Goal: Task Accomplishment & Management: Manage account settings

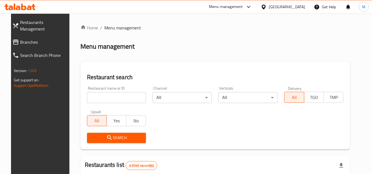
click at [133, 94] on input "search" at bounding box center [116, 97] width 59 height 11
paste input "509678"
type input "509678"
click button "Search" at bounding box center [116, 138] width 59 height 10
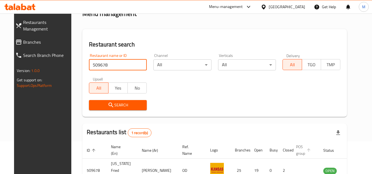
scroll to position [67, 0]
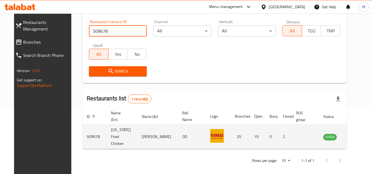
click at [352, 136] on icon "enhanced table" at bounding box center [355, 137] width 6 height 5
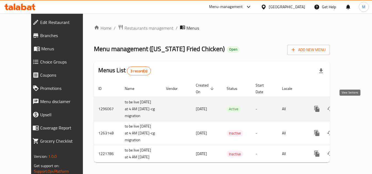
click at [353, 108] on icon "enhanced table" at bounding box center [356, 109] width 7 height 7
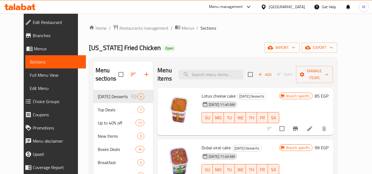
click at [348, 90] on div "Home / Restaurants management / Menus / Sections Kansas Fried Chicken Open impo…" at bounding box center [213, 152] width 270 height 279
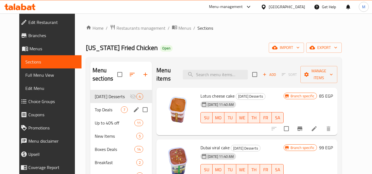
scroll to position [28, 0]
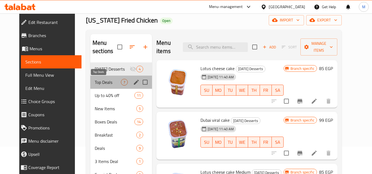
click at [98, 81] on span "Top Deals" at bounding box center [108, 82] width 26 height 7
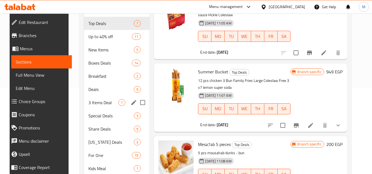
scroll to position [8, 0]
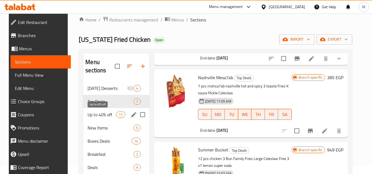
drag, startPoint x: 98, startPoint y: 116, endPoint x: 105, endPoint y: 115, distance: 7.2
click at [98, 116] on span "Up to 40% off" at bounding box center [101, 114] width 29 height 7
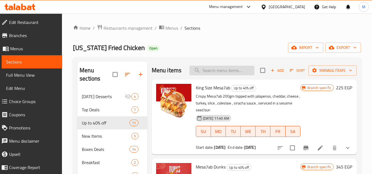
click at [210, 75] on input "search" at bounding box center [221, 71] width 65 height 10
paste input "Krunchy Bucket"
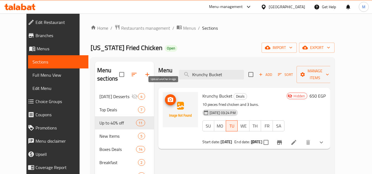
type input "Krunchy Bucket"
click at [167, 97] on icon "upload picture" at bounding box center [170, 100] width 7 height 7
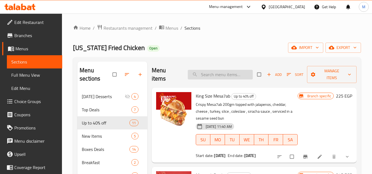
click at [203, 71] on input "search" at bounding box center [220, 75] width 65 height 10
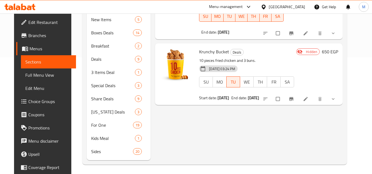
scroll to position [118, 0]
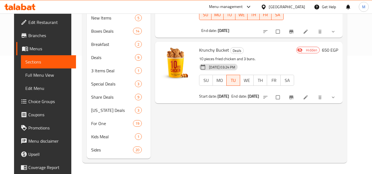
type input "krun"
click at [29, 6] on icon at bounding box center [19, 7] width 31 height 7
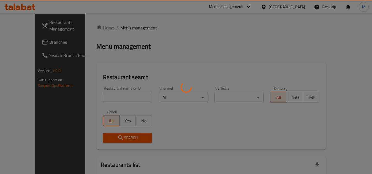
scroll to position [0, 0]
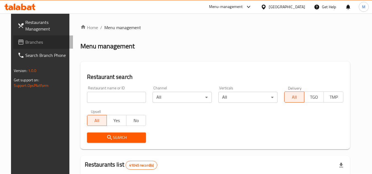
click at [41, 41] on span "Branches" at bounding box center [46, 42] width 43 height 7
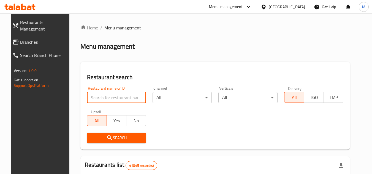
click at [131, 96] on input "search" at bounding box center [116, 97] width 59 height 11
paste input "705577"
type input "705577"
click button "Search" at bounding box center [116, 138] width 59 height 10
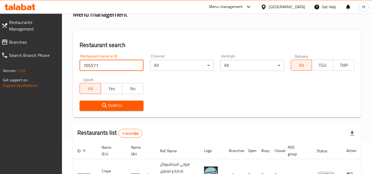
scroll to position [78, 0]
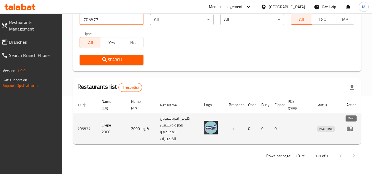
click at [351, 125] on icon "enhanced table" at bounding box center [349, 128] width 7 height 7
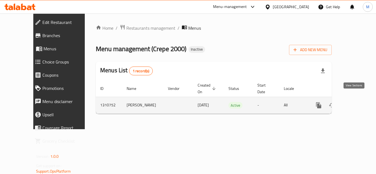
click at [356, 103] on icon "enhanced table" at bounding box center [358, 105] width 5 height 5
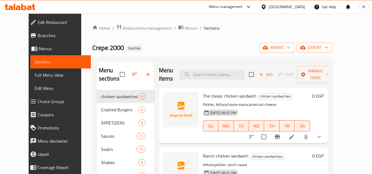
click at [343, 40] on div "Home / Restaurants management / Menus / Sections Crepe 2000 Inactive import exp…" at bounding box center [212, 132] width 262 height 238
click at [291, 46] on icon "button" at bounding box center [289, 48] width 6 height 6
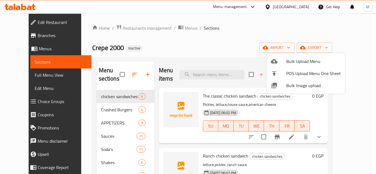
click at [286, 86] on div at bounding box center [278, 85] width 15 height 7
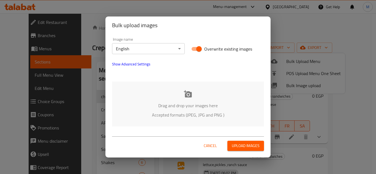
click at [286, 86] on div "Bulk upload images Image name English ​ Overwrite existing images Show Advanced…" at bounding box center [188, 87] width 376 height 174
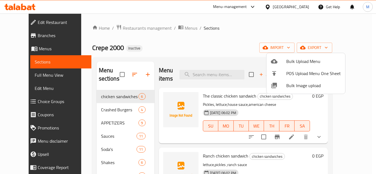
click at [287, 84] on span "Bulk Image upload" at bounding box center [313, 85] width 54 height 7
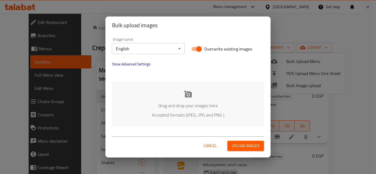
click at [113, 81] on div "Image name English ​ Overwrite existing images Show Advanced Settings Drag and …" at bounding box center [187, 82] width 165 height 96
click at [142, 96] on div "Drag and drop your images here Accepted formats (JPEG, JPG and PNG )" at bounding box center [188, 104] width 152 height 45
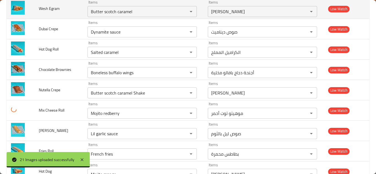
scroll to position [349, 0]
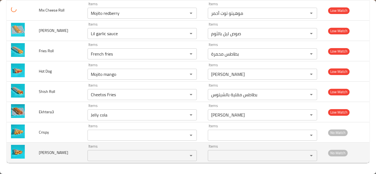
click at [92, 154] on Ezz "Items" at bounding box center [134, 156] width 90 height 8
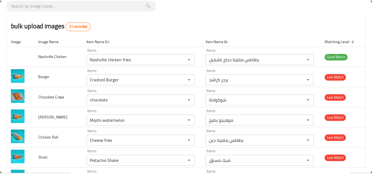
scroll to position [0, 0]
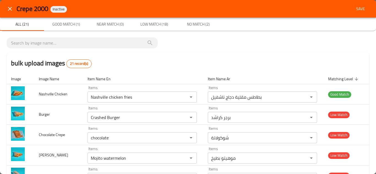
click at [9, 9] on icon "close" at bounding box center [10, 9] width 4 height 4
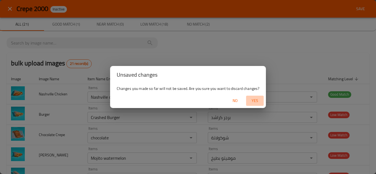
click at [257, 100] on span "Yes" at bounding box center [254, 100] width 13 height 7
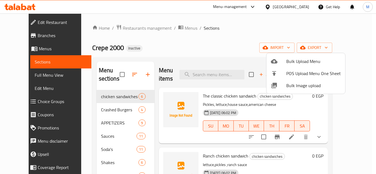
click at [210, 75] on div at bounding box center [188, 87] width 376 height 174
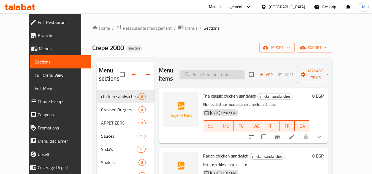
click at [210, 74] on input "search" at bounding box center [211, 75] width 65 height 10
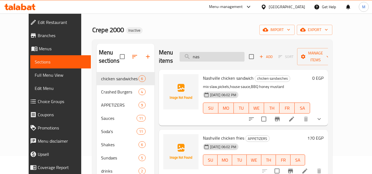
scroll to position [77, 0]
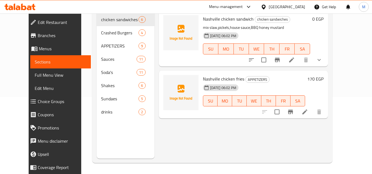
type input "nas"
click at [300, 140] on div "Menu items nas Add Sort Manage items Nashville chicken sandwich chicken sandwic…" at bounding box center [240, 72] width 173 height 174
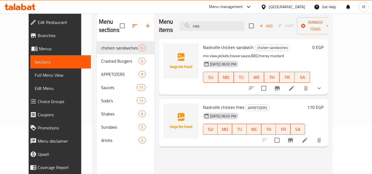
scroll to position [22, 0]
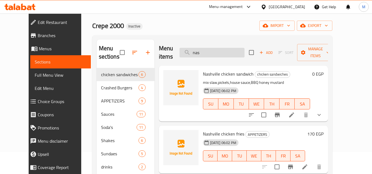
click at [206, 48] on input "nas" at bounding box center [211, 53] width 65 height 10
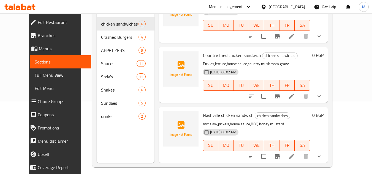
scroll to position [77, 0]
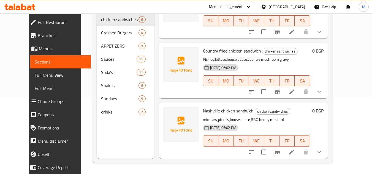
click at [35, 7] on icon at bounding box center [19, 7] width 31 height 7
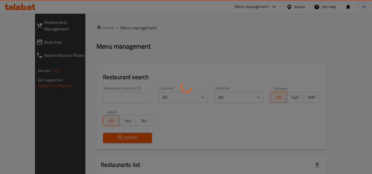
scroll to position [22, 0]
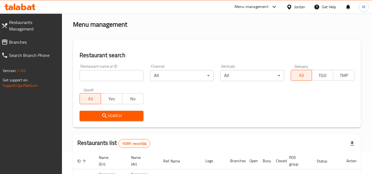
click at [36, 39] on span "Branches" at bounding box center [33, 42] width 49 height 7
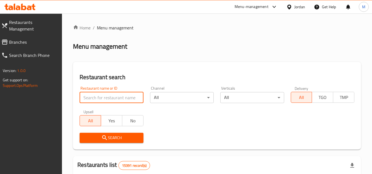
click at [133, 98] on input "search" at bounding box center [112, 97] width 64 height 11
paste input "705630"
type input "705630"
click button "Search" at bounding box center [112, 138] width 64 height 10
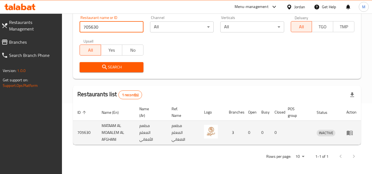
scroll to position [71, 0]
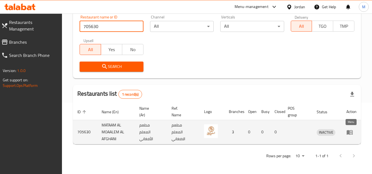
click at [352, 131] on icon "enhanced table" at bounding box center [349, 132] width 6 height 5
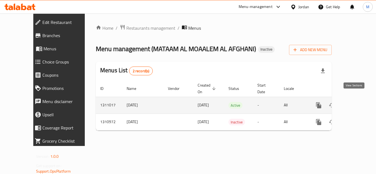
click at [355, 102] on icon "enhanced table" at bounding box center [358, 105] width 7 height 7
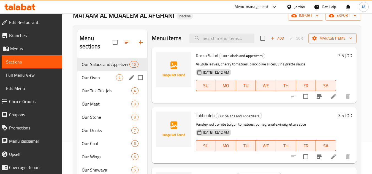
scroll to position [28, 0]
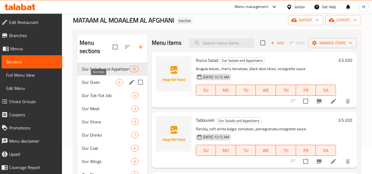
click at [101, 79] on span "Our Oven" at bounding box center [99, 82] width 34 height 7
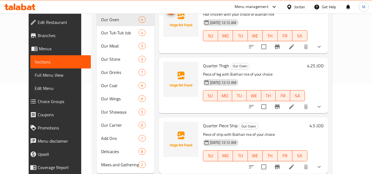
scroll to position [105, 0]
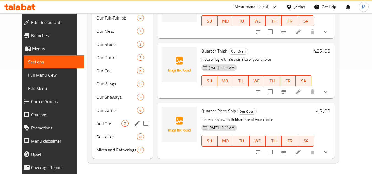
click at [98, 124] on span "Add Ons" at bounding box center [108, 123] width 25 height 7
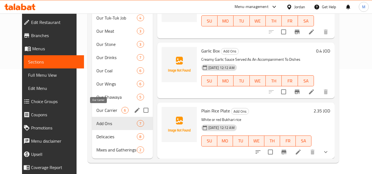
click at [109, 111] on span "Our Carrier" at bounding box center [108, 110] width 25 height 7
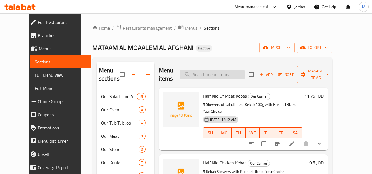
click at [215, 72] on input "search" at bounding box center [211, 75] width 65 height 10
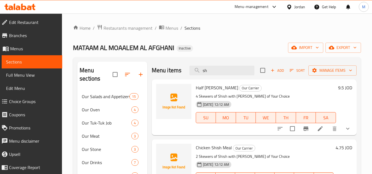
type input "s"
click at [318, 46] on icon "button" at bounding box center [317, 48] width 6 height 6
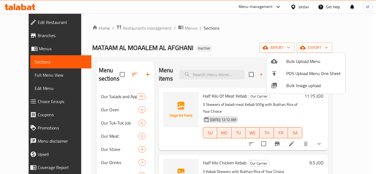
click at [289, 85] on span "Bulk Image upload" at bounding box center [313, 85] width 54 height 7
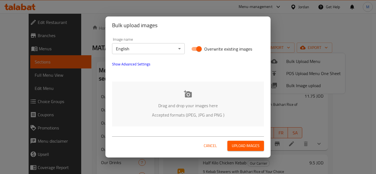
click at [169, 47] on body "​ Menu-management Jordan Get Help M Edit Restaurant Branches Menus Sections Ful…" at bounding box center [188, 93] width 376 height 161
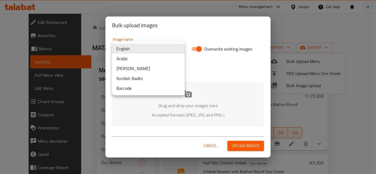
click at [137, 57] on li "Arabic" at bounding box center [148, 59] width 73 height 10
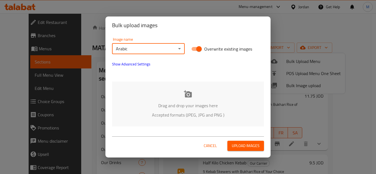
click at [138, 94] on div "Drag and drop your images here Accepted formats (JPEG, JPG and PNG )" at bounding box center [188, 104] width 152 height 45
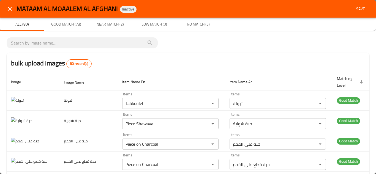
click at [9, 9] on icon "close" at bounding box center [10, 9] width 7 height 7
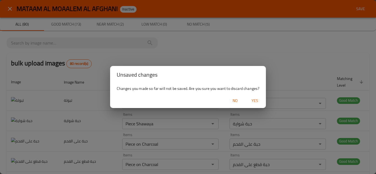
click at [254, 98] on span "Yes" at bounding box center [254, 100] width 13 height 7
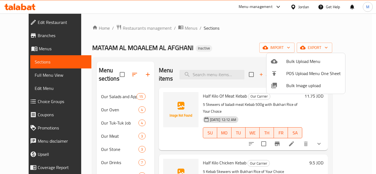
drag, startPoint x: 370, startPoint y: 80, endPoint x: 363, endPoint y: 76, distance: 7.9
click at [370, 79] on div at bounding box center [188, 87] width 376 height 174
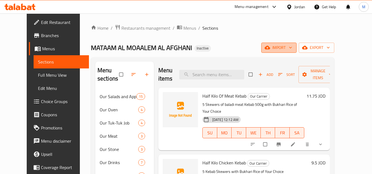
click at [293, 49] on icon "button" at bounding box center [290, 48] width 6 height 6
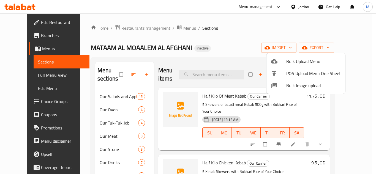
click at [301, 86] on span "Bulk Image upload" at bounding box center [313, 85] width 54 height 7
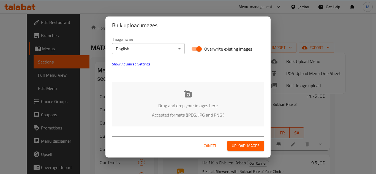
click at [157, 45] on body "​ Menu-management Jordan Get Help M Edit Restaurant Branches Menus Sections Ful…" at bounding box center [188, 93] width 376 height 161
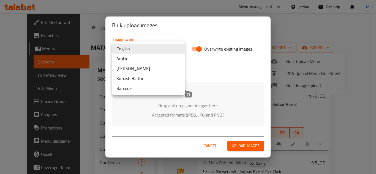
click at [135, 58] on li "Arabic" at bounding box center [148, 59] width 73 height 10
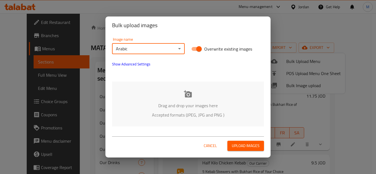
click at [135, 90] on div "Drag and drop your images here Accepted formats (JPEG, JPG and PNG )" at bounding box center [188, 104] width 152 height 45
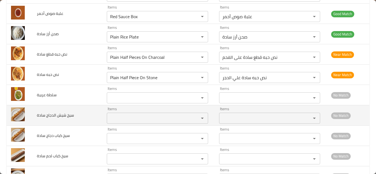
scroll to position [1550, 0]
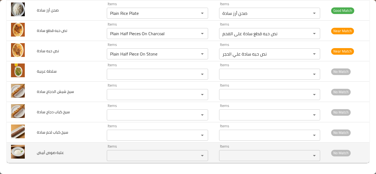
click at [117, 151] on div "Items" at bounding box center [157, 155] width 101 height 11
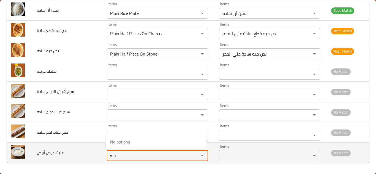
type أبيض "w"
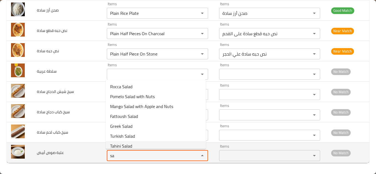
type أبيض "s"
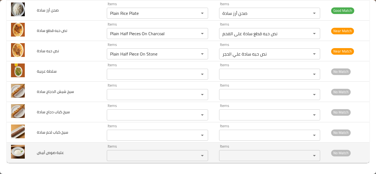
click at [54, 152] on span "علبة صوص أبيض" at bounding box center [50, 152] width 27 height 7
copy span "علبة صوص أبيض"
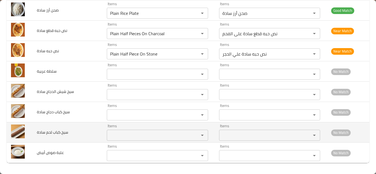
click at [72, 131] on td "سيخ كباب لحم سادة" at bounding box center [67, 132] width 70 height 20
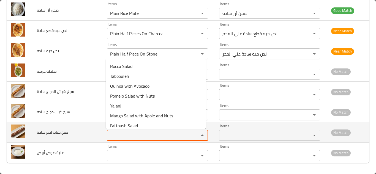
click at [114, 134] on سادة "Items" at bounding box center [149, 136] width 82 height 8
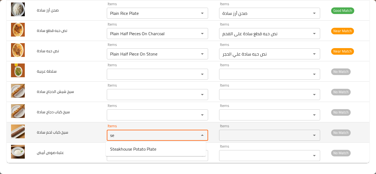
type سادة "s"
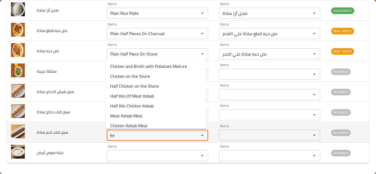
type سادة "k"
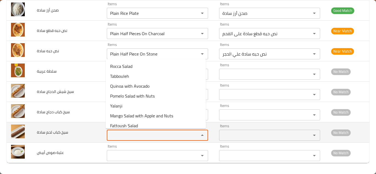
click at [56, 132] on span "سيخ كباب لحم سادة" at bounding box center [52, 132] width 31 height 7
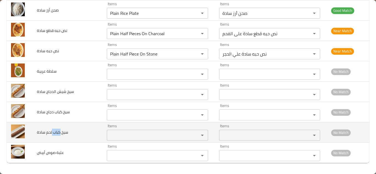
click at [56, 132] on span "سيخ كباب لحم سادة" at bounding box center [52, 132] width 31 height 7
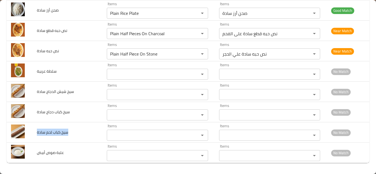
copy span "سيخ كباب لحم سادة"
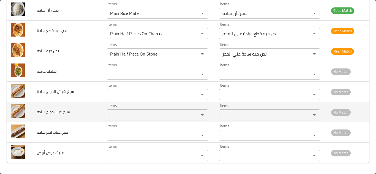
click at [60, 113] on span "سيخ كباب دجاج سادة" at bounding box center [53, 111] width 33 height 7
copy span "سيخ كباب دجاج سادة"
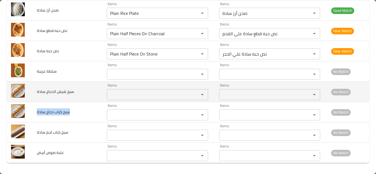
click at [48, 91] on span "سيخ شيش الدجاج سادة" at bounding box center [55, 91] width 37 height 7
copy span "سيخ شيش الدجاج سادة"
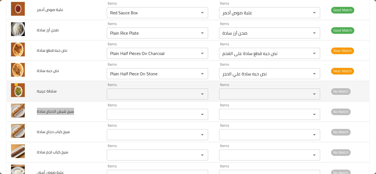
scroll to position [1522, 0]
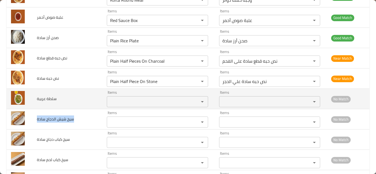
click at [117, 100] on عربية "Items" at bounding box center [149, 102] width 82 height 8
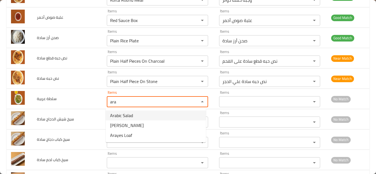
click at [127, 115] on span "Arabic Salad" at bounding box center [121, 115] width 23 height 7
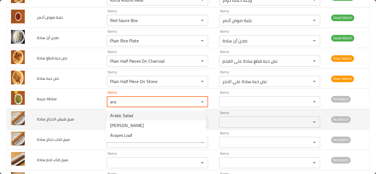
type عربية "Arabic Salad"
type عربية-ar "سلطة عربية"
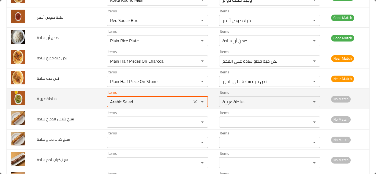
type عربية "Arabic Salad"
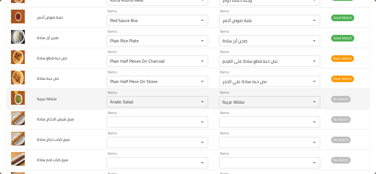
click at [92, 91] on td "سلطة عربية" at bounding box center [67, 99] width 70 height 20
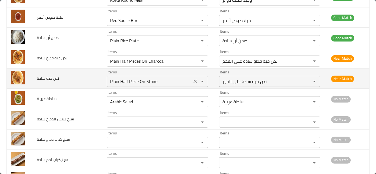
click at [160, 76] on div "Plain Half Piece On Stone Items" at bounding box center [157, 81] width 101 height 11
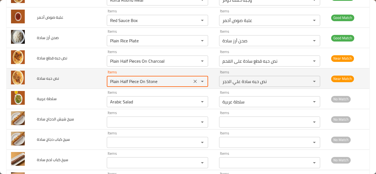
click at [162, 77] on div "Plain Half Piece On Stone Items" at bounding box center [157, 81] width 101 height 11
click at [165, 78] on سادة "Plain Half Piece On Stone" at bounding box center [149, 82] width 82 height 8
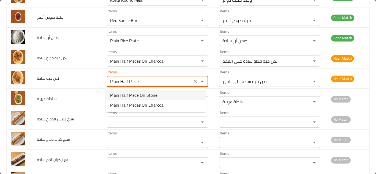
click at [157, 93] on سادة-option-0 "Plain Half Piece On Stone" at bounding box center [156, 95] width 100 height 10
type سادة "Plain Half Piece On Stone"
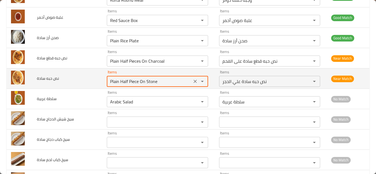
click at [193, 82] on icon "Clear" at bounding box center [194, 81] width 3 height 3
click at [51, 76] on span "نص حبه سادة" at bounding box center [48, 78] width 22 height 7
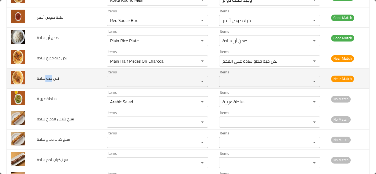
click at [51, 76] on span "نص حبه سادة" at bounding box center [48, 78] width 22 height 7
copy span "نص حبه سادة"
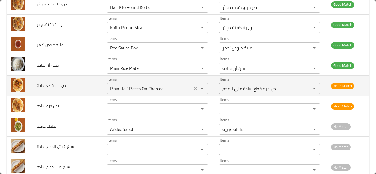
click at [175, 88] on سادة "Plain Half Pieces On Charcoal" at bounding box center [149, 89] width 82 height 8
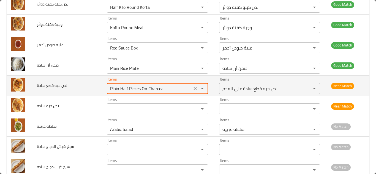
click at [174, 87] on سادة "Plain Half Pieces On Charcoal" at bounding box center [149, 89] width 82 height 8
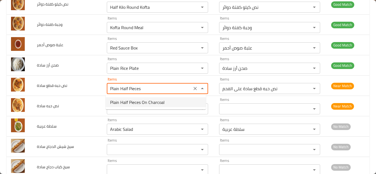
click at [136, 103] on span "Plain Half Pieces On Charcoal" at bounding box center [137, 102] width 54 height 7
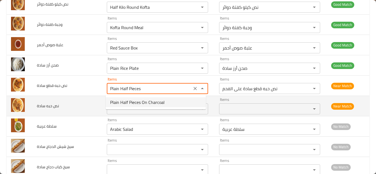
type سادة "Plain Half Pieces On Charcoal"
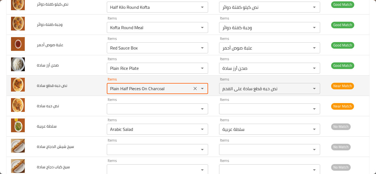
click at [81, 86] on td "نص حبه قطع سادة" at bounding box center [67, 86] width 70 height 20
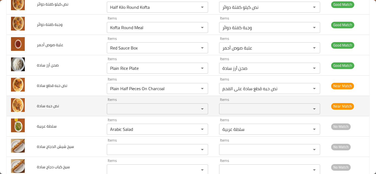
click at [153, 108] on سادة "Items" at bounding box center [149, 109] width 82 height 8
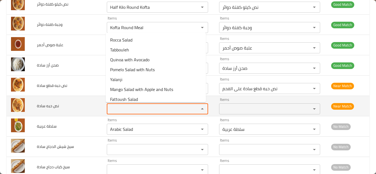
paste سادة "نص حبه سادة"
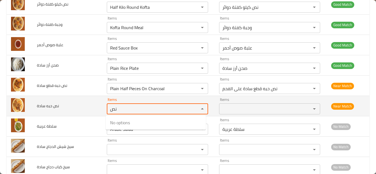
type سادة "ن"
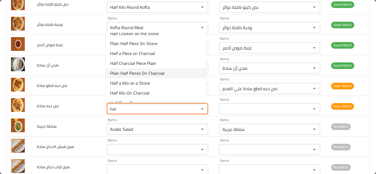
scroll to position [18, 0]
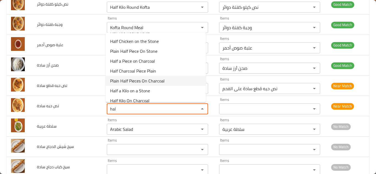
click at [142, 80] on span "Plain Half Pieces On Charcoal" at bounding box center [137, 81] width 54 height 7
type سادة "Plain Half Pieces On Charcoal"
type سادة-ar "نص حبه قطع سادة على الفحم"
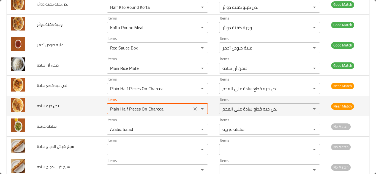
type سادة "Plain Half Pieces On Charcoal"
click at [89, 107] on td "نص حبه سادة" at bounding box center [67, 106] width 70 height 20
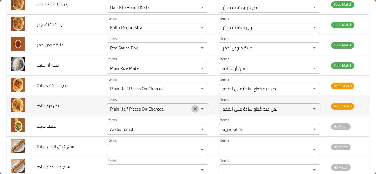
click at [191, 108] on button "Clear" at bounding box center [195, 109] width 8 height 8
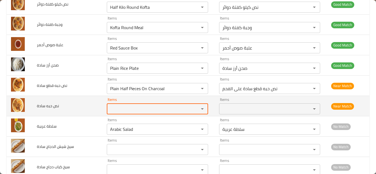
click at [94, 102] on td "نص حبه سادة" at bounding box center [67, 106] width 70 height 20
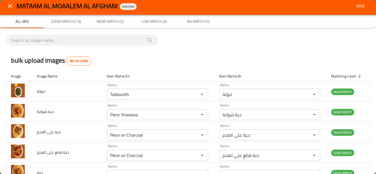
scroll to position [0, 0]
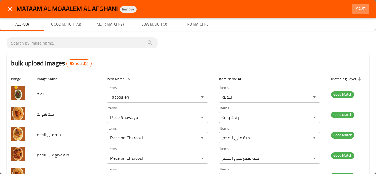
click at [358, 6] on span "Save" at bounding box center [360, 9] width 13 height 7
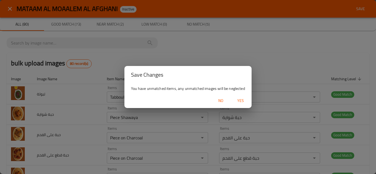
drag, startPoint x: 236, startPoint y: 98, endPoint x: 241, endPoint y: 97, distance: 4.5
click at [237, 97] on span "Yes" at bounding box center [240, 100] width 13 height 7
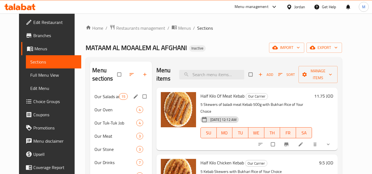
click at [102, 92] on div "Our Salads and Appetizers 15" at bounding box center [121, 96] width 62 height 13
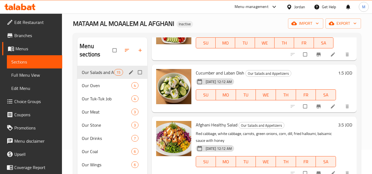
scroll to position [23, 0]
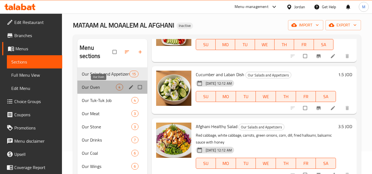
click at [92, 84] on span "Our Oven" at bounding box center [99, 87] width 34 height 7
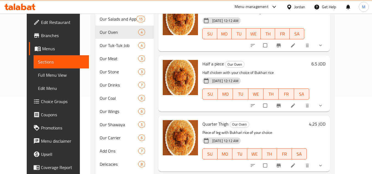
scroll to position [5, 0]
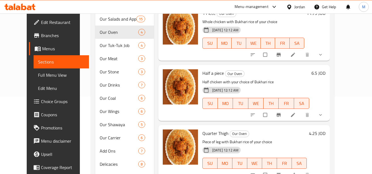
click at [202, 74] on span "Half a piece" at bounding box center [212, 73] width 21 height 8
copy h6 "Half a piece"
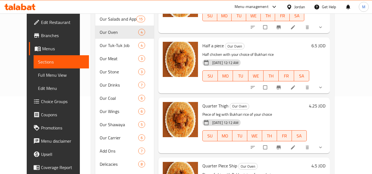
click at [204, 106] on span "Quarter Thigh" at bounding box center [215, 106] width 26 height 8
copy h6 "Quarter Thigh"
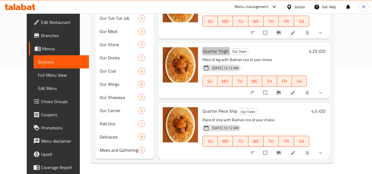
scroll to position [105, 0]
click at [207, 111] on span "Quarter Piece Ship" at bounding box center [219, 111] width 35 height 8
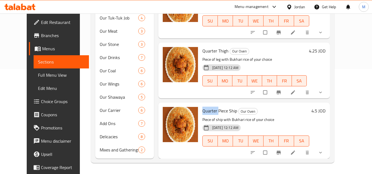
click at [207, 111] on span "Quarter Piece Ship" at bounding box center [219, 111] width 35 height 8
copy h6 "Quarter Piece Ship"
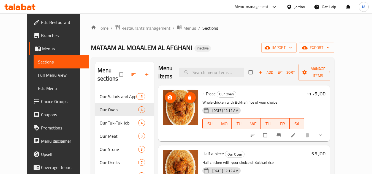
scroll to position [0, 0]
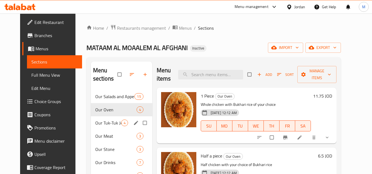
click at [96, 124] on span "Our Tuk-Tuk Job" at bounding box center [108, 123] width 26 height 7
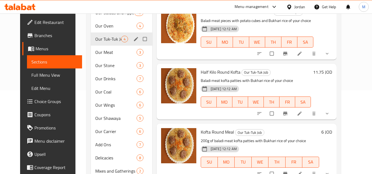
scroll to position [78, 0]
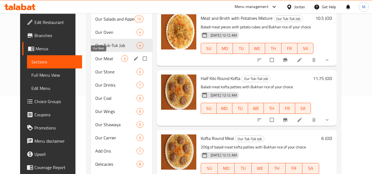
click at [95, 57] on span "Our Meat" at bounding box center [108, 58] width 26 height 7
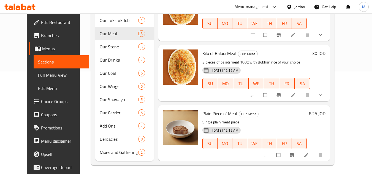
scroll to position [105, 0]
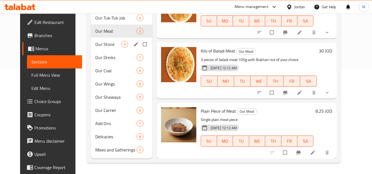
click at [95, 42] on span "Our Stone" at bounding box center [108, 44] width 26 height 7
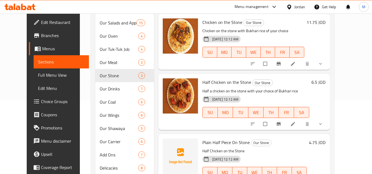
scroll to position [105, 0]
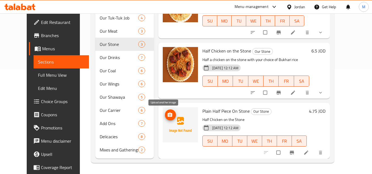
click at [167, 114] on icon "upload picture" at bounding box center [170, 115] width 6 height 6
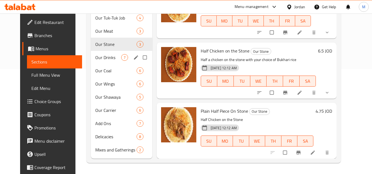
click at [94, 54] on div "Our Drinks 7" at bounding box center [121, 57] width 61 height 13
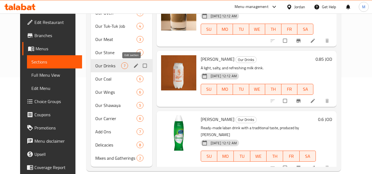
scroll to position [105, 0]
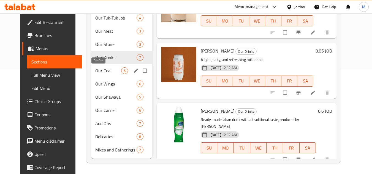
click at [98, 69] on span "Our Coal" at bounding box center [108, 70] width 26 height 7
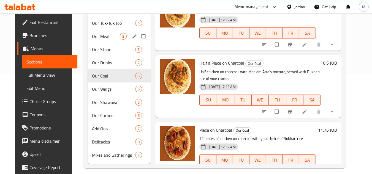
scroll to position [105, 0]
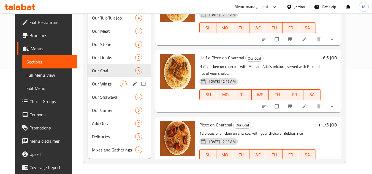
click at [95, 81] on span "Our Wings" at bounding box center [106, 84] width 28 height 7
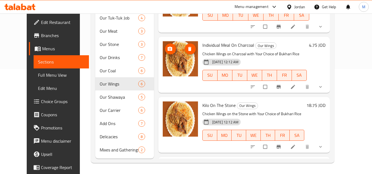
scroll to position [180, 0]
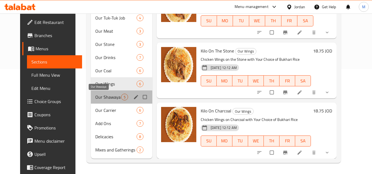
click at [104, 97] on span "Our Shawaya" at bounding box center [108, 97] width 26 height 7
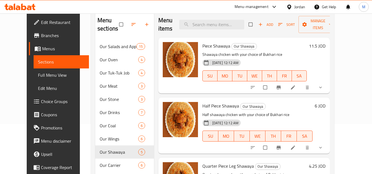
scroll to position [28, 0]
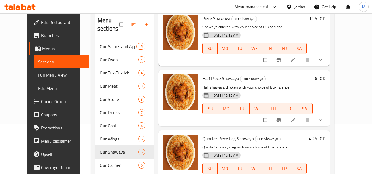
click at [202, 80] on span "Half Piece Shawaya" at bounding box center [220, 78] width 37 height 8
click at [202, 79] on span "Half Piece Shawaya" at bounding box center [220, 78] width 37 height 8
copy h6 "Half Piece Shawaya"
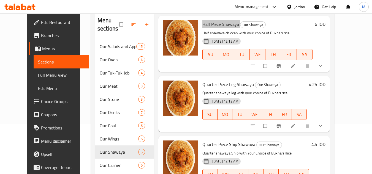
scroll to position [83, 0]
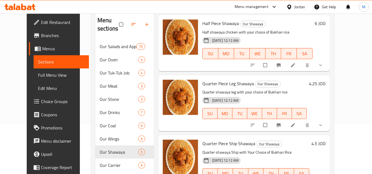
click at [202, 84] on span "Quarter Piece Leg Shawaya" at bounding box center [227, 84] width 51 height 8
copy h6 "Quarter Piece Leg Shawaya"
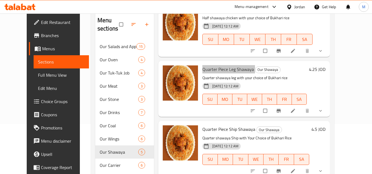
scroll to position [120, 0]
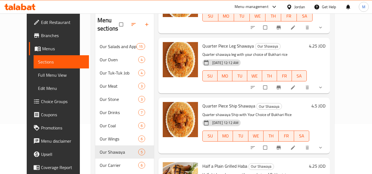
click at [202, 104] on span "Quarter Piece Ship Shawaya" at bounding box center [228, 106] width 53 height 8
copy h6 "Quarter Piece Ship Shawaya"
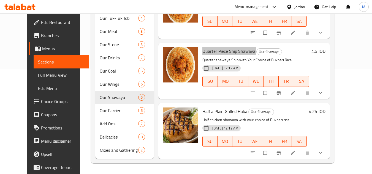
scroll to position [105, 0]
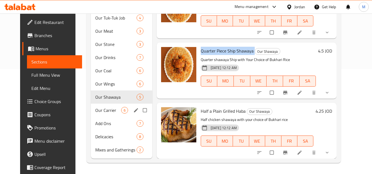
click at [95, 110] on span "Our Carrier" at bounding box center [108, 110] width 26 height 7
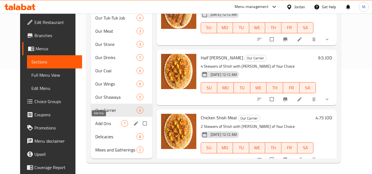
click at [95, 122] on span "Add Ons" at bounding box center [108, 123] width 26 height 7
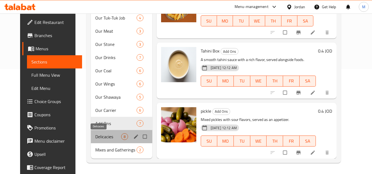
click at [95, 135] on span "Delicacies" at bounding box center [108, 136] width 26 height 7
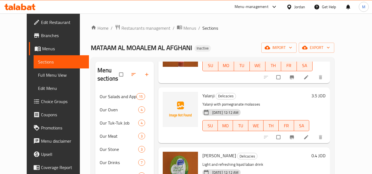
click at [325, 92] on h6 "3.5 JOD" at bounding box center [318, 96] width 14 height 8
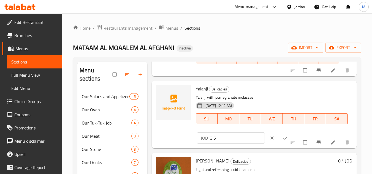
click at [182, 125] on div at bounding box center [174, 115] width 40 height 64
click at [269, 138] on icon "clear" at bounding box center [272, 138] width 6 height 6
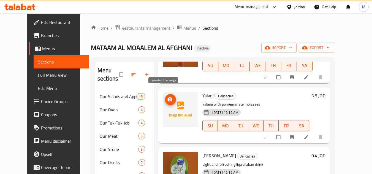
click at [167, 97] on icon "upload picture" at bounding box center [170, 100] width 6 height 6
click at [169, 99] on circle "upload picture" at bounding box center [169, 99] width 1 height 1
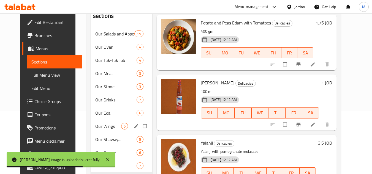
scroll to position [105, 0]
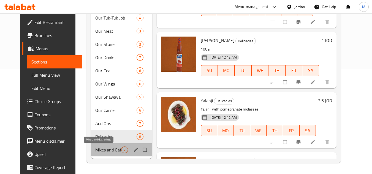
click at [105, 150] on span "Mixes and Gatherings" at bounding box center [108, 150] width 26 height 7
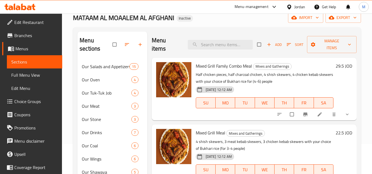
scroll to position [23, 0]
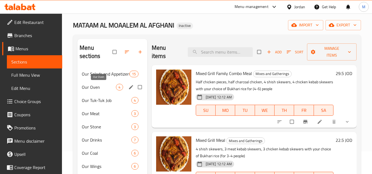
click at [93, 88] on span "Our Oven" at bounding box center [99, 87] width 34 height 7
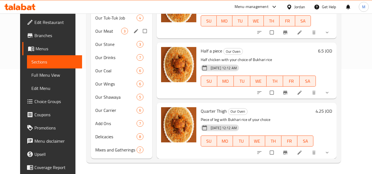
scroll to position [23, 0]
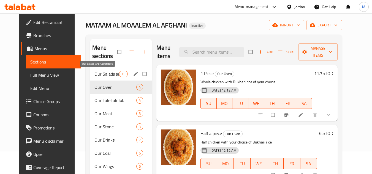
click at [95, 76] on span "Our Salads and Appetizers" at bounding box center [106, 74] width 24 height 7
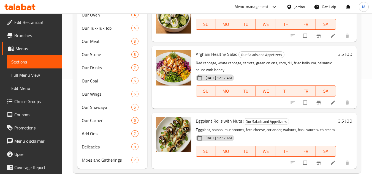
scroll to position [105, 0]
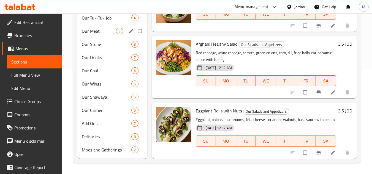
click at [86, 31] on span "Our Meat" at bounding box center [99, 31] width 34 height 7
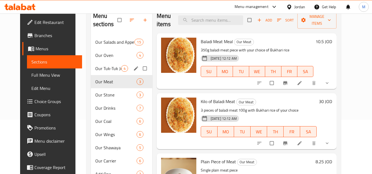
scroll to position [55, 0]
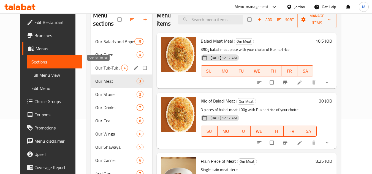
click at [105, 67] on span "Our Tuk-Tuk Job" at bounding box center [108, 68] width 26 height 7
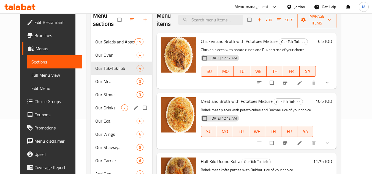
scroll to position [50, 0]
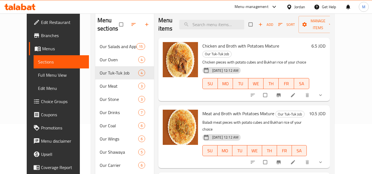
click at [42, 78] on link "Full Menu View" at bounding box center [61, 75] width 55 height 13
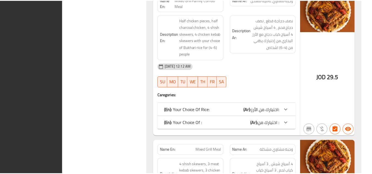
scroll to position [8038, 0]
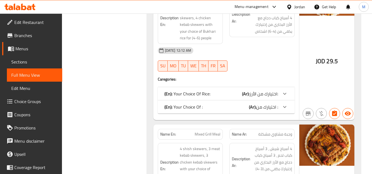
click at [42, 23] on span "Edit Restaurant" at bounding box center [35, 22] width 43 height 7
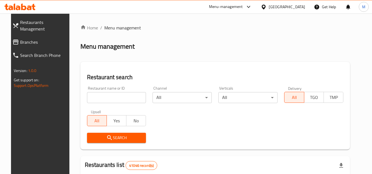
click at [26, 7] on icon at bounding box center [23, 7] width 5 height 7
click at [131, 97] on input "search" at bounding box center [116, 97] width 59 height 11
paste input "658383"
type input "658383"
click button "Search" at bounding box center [116, 138] width 59 height 10
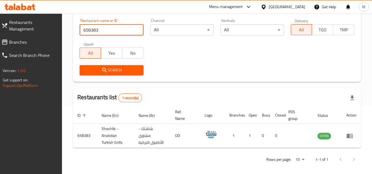
scroll to position [71, 0]
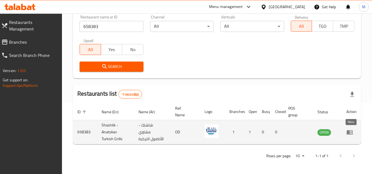
click at [349, 132] on icon "enhanced table" at bounding box center [349, 132] width 6 height 5
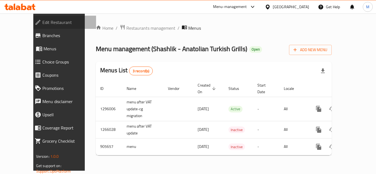
click at [42, 20] on span "Edit Restaurant" at bounding box center [66, 22] width 49 height 7
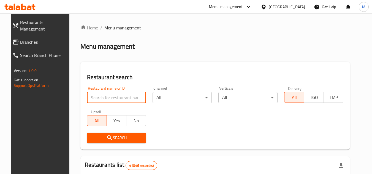
click at [130, 98] on input "search" at bounding box center [116, 97] width 59 height 11
paste input "691440"
type input "691440"
click button "Search" at bounding box center [116, 138] width 59 height 10
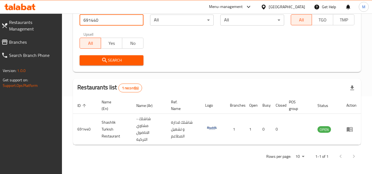
scroll to position [78, 0]
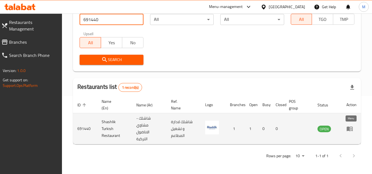
click at [349, 128] on icon "enhanced table" at bounding box center [349, 129] width 6 height 5
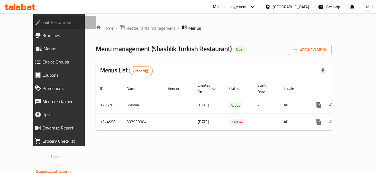
click at [42, 22] on span "Edit Restaurant" at bounding box center [66, 22] width 49 height 7
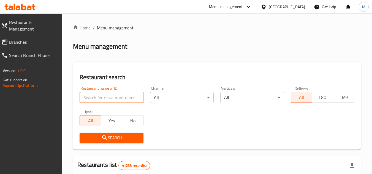
click at [133, 94] on input "search" at bounding box center [112, 97] width 64 height 11
paste input "626668"
type input "626668"
click button "Search" at bounding box center [112, 138] width 64 height 10
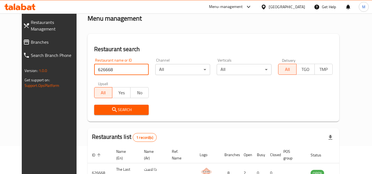
scroll to position [67, 0]
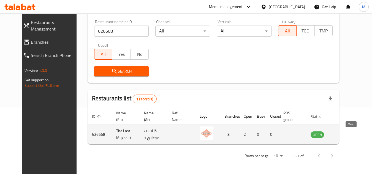
click at [349, 134] on link "enhanced table" at bounding box center [344, 134] width 10 height 7
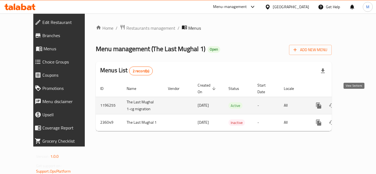
click at [355, 99] on link "enhanced table" at bounding box center [358, 105] width 13 height 13
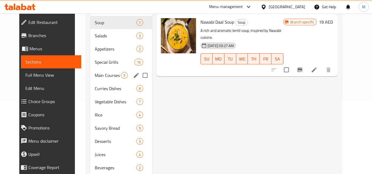
scroll to position [64, 0]
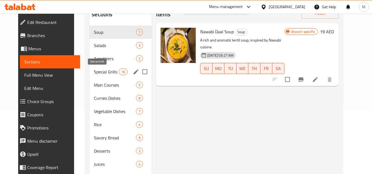
click at [99, 74] on span "Special Grills" at bounding box center [106, 72] width 25 height 7
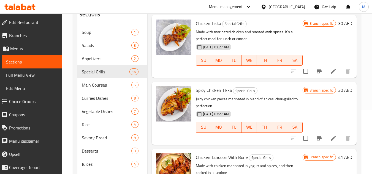
click at [303, 51] on div "Branch specific 30 AED" at bounding box center [327, 47] width 50 height 54
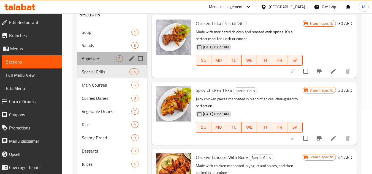
click at [95, 63] on div "Appetizers 2" at bounding box center [112, 58] width 70 height 13
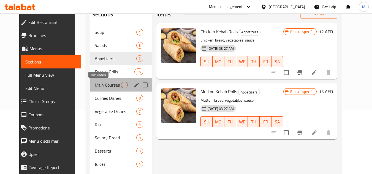
click at [102, 82] on span "Main Courses" at bounding box center [108, 85] width 26 height 7
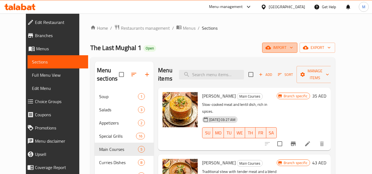
click at [297, 43] on button "import" at bounding box center [279, 48] width 35 height 10
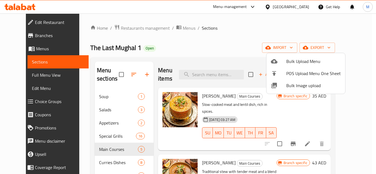
click at [288, 84] on span "Bulk Image upload" at bounding box center [313, 85] width 54 height 7
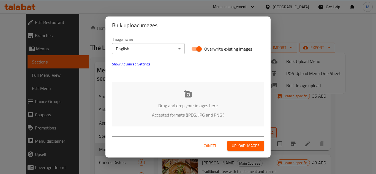
click at [155, 93] on div "Drag and drop your images here Accepted formats (JPEG, JPG and PNG )" at bounding box center [188, 104] width 152 height 45
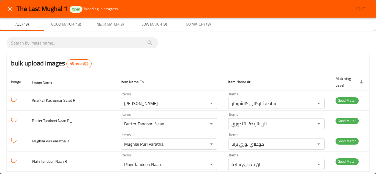
click at [9, 9] on icon "close" at bounding box center [10, 9] width 7 height 7
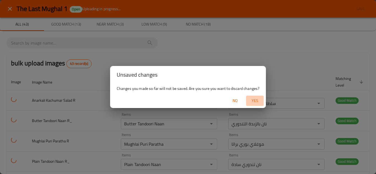
click at [255, 100] on span "Yes" at bounding box center [254, 100] width 13 height 7
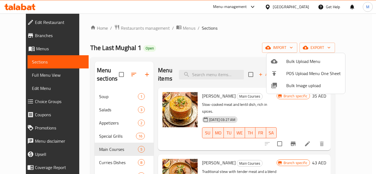
click at [23, 8] on div at bounding box center [188, 87] width 376 height 174
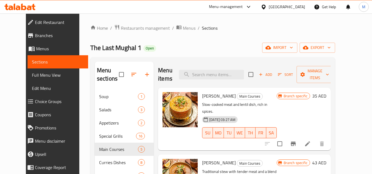
click at [280, 7] on div "United Arab Emirates" at bounding box center [287, 7] width 36 height 6
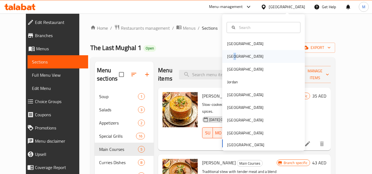
click at [230, 57] on div "[GEOGRAPHIC_DATA]" at bounding box center [245, 56] width 36 height 6
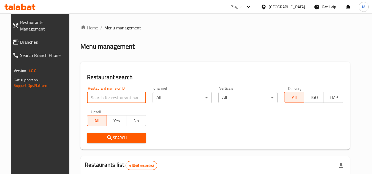
click at [131, 97] on input "search" at bounding box center [116, 97] width 59 height 11
paste input "663805"
type input "663805"
click button "Search" at bounding box center [116, 138] width 59 height 10
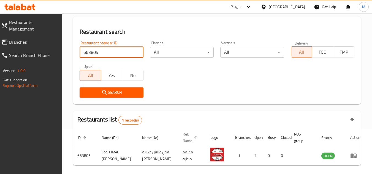
scroll to position [71, 0]
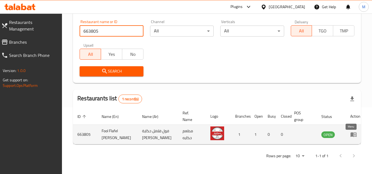
click at [350, 133] on icon "enhanced table" at bounding box center [353, 135] width 6 height 5
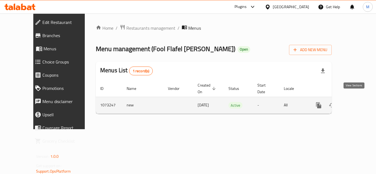
click at [355, 102] on icon "enhanced table" at bounding box center [358, 105] width 7 height 7
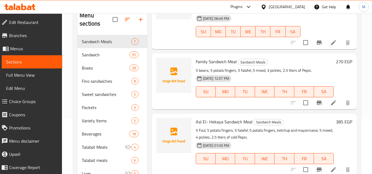
scroll to position [220, 0]
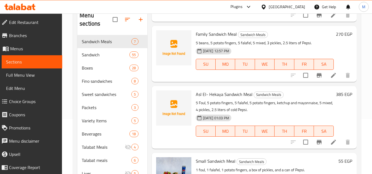
click at [365, 53] on div "Home / Restaurants management / Menus / Sections Fool Flafel Hekya Abo Mostafa …" at bounding box center [217, 77] width 310 height 239
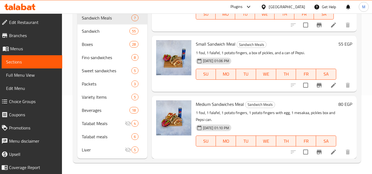
scroll to position [329, 0]
click at [93, 32] on span "Sandwich" at bounding box center [98, 31] width 32 height 7
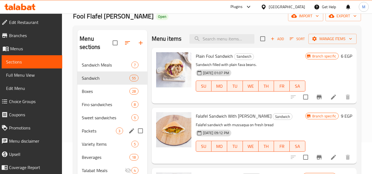
scroll to position [55, 0]
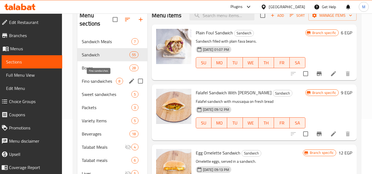
click at [103, 79] on span "Fino sandwiches" at bounding box center [99, 81] width 34 height 7
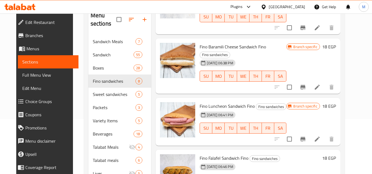
scroll to position [79, 0]
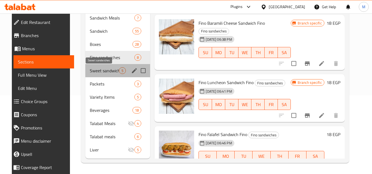
click at [96, 70] on span "Sweet sandwiches" at bounding box center [104, 70] width 29 height 7
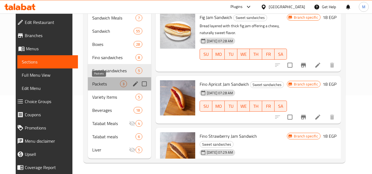
click at [92, 86] on span "Packets" at bounding box center [106, 84] width 28 height 7
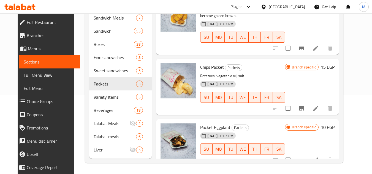
scroll to position [25, 0]
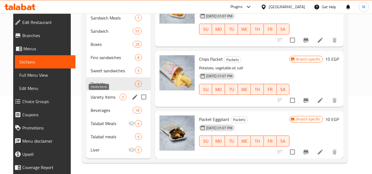
click at [91, 95] on span "Variety Items" at bounding box center [105, 97] width 29 height 7
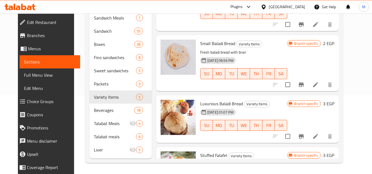
scroll to position [138, 0]
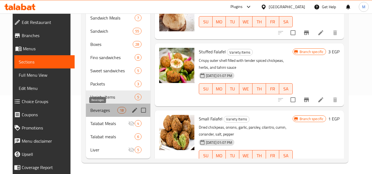
click at [102, 111] on span "Beverages" at bounding box center [103, 110] width 27 height 7
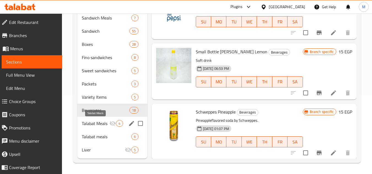
click at [100, 122] on span "Talabat Meals" at bounding box center [96, 123] width 28 height 7
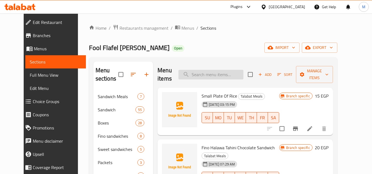
click at [203, 75] on input "search" at bounding box center [210, 75] width 65 height 10
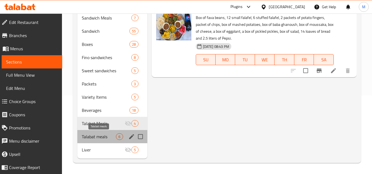
click at [88, 139] on span "Talabat meals" at bounding box center [99, 136] width 34 height 7
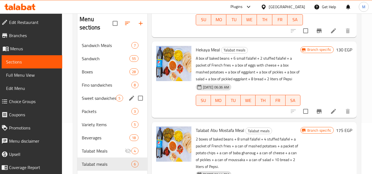
scroll to position [79, 0]
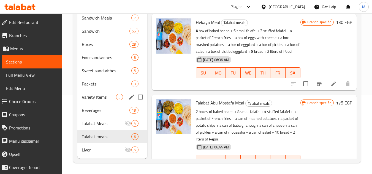
click at [100, 95] on span "Variety Items" at bounding box center [99, 97] width 34 height 7
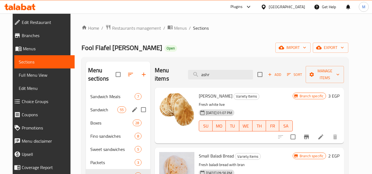
scroll to position [79, 0]
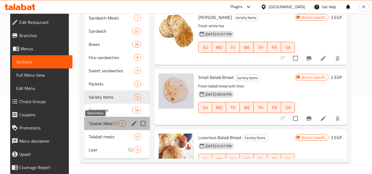
click at [90, 122] on span "Talabat Meals" at bounding box center [100, 123] width 23 height 7
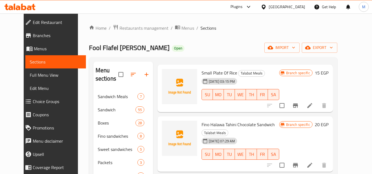
scroll to position [54, 0]
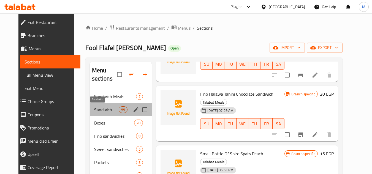
click at [94, 109] on span "Sandwich" at bounding box center [106, 109] width 24 height 7
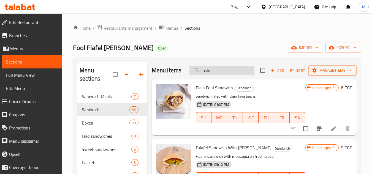
click at [207, 73] on input "ashr" at bounding box center [221, 71] width 65 height 10
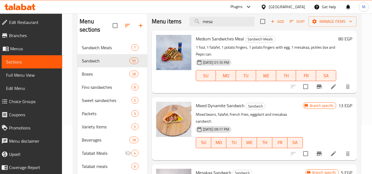
scroll to position [24, 0]
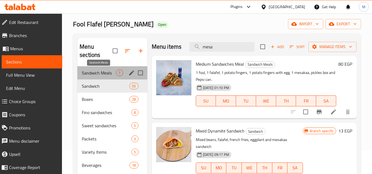
click at [92, 73] on span "Sandwich Meals" at bounding box center [99, 73] width 34 height 7
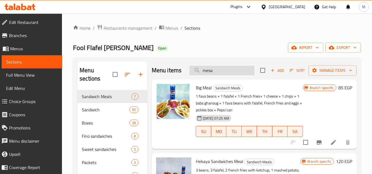
click at [205, 75] on input "mesa" at bounding box center [221, 71] width 65 height 10
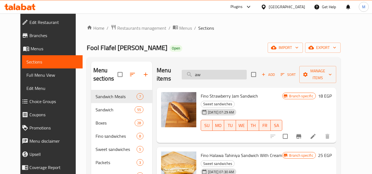
click at [209, 75] on input "aw" at bounding box center [214, 75] width 65 height 10
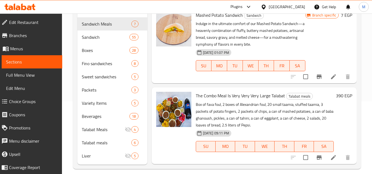
scroll to position [79, 0]
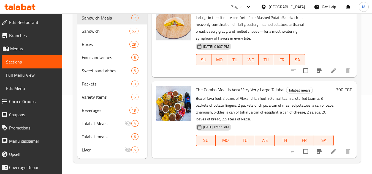
type input "comb"
click at [362, 47] on div "Home / Restaurants management / Menus / Sections Fool Flafel Hekya Abo Mostafa …" at bounding box center [217, 54] width 310 height 239
click at [27, 7] on icon at bounding box center [19, 7] width 31 height 7
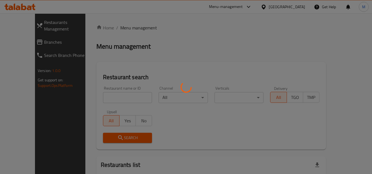
scroll to position [24, 0]
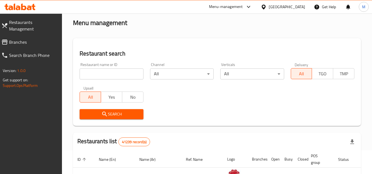
click at [127, 72] on input "search" at bounding box center [112, 74] width 64 height 11
paste input "ROYAL PULAO A"
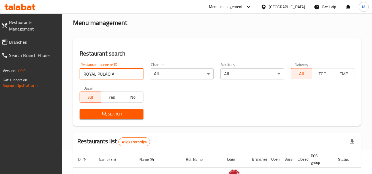
type input "ROYAL PULAO A"
click button "Search" at bounding box center [112, 114] width 64 height 10
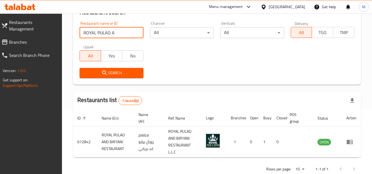
scroll to position [78, 0]
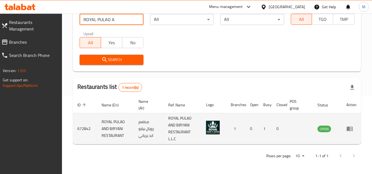
click at [349, 131] on icon "enhanced table" at bounding box center [349, 129] width 6 height 5
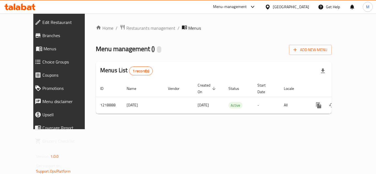
click at [42, 36] on span "Branches" at bounding box center [66, 35] width 49 height 7
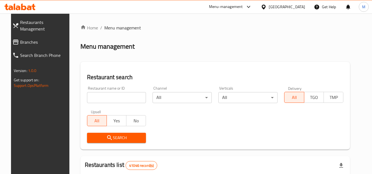
click at [133, 96] on input "search" at bounding box center [116, 97] width 59 height 11
paste input "502519"
type input "502519"
click button "Search" at bounding box center [116, 138] width 59 height 10
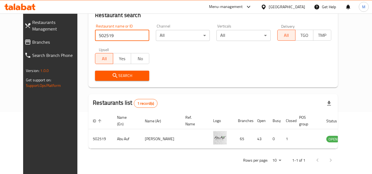
scroll to position [67, 0]
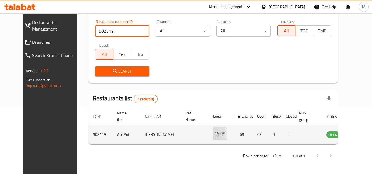
click at [355, 134] on icon "enhanced table" at bounding box center [358, 135] width 6 height 5
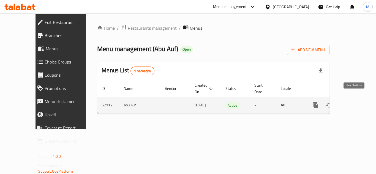
click at [356, 103] on icon "enhanced table" at bounding box center [355, 105] width 5 height 5
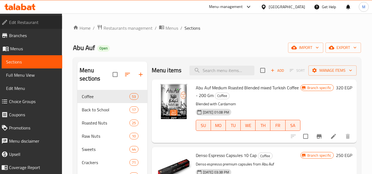
click at [45, 23] on span "Edit Restaurant" at bounding box center [33, 22] width 49 height 7
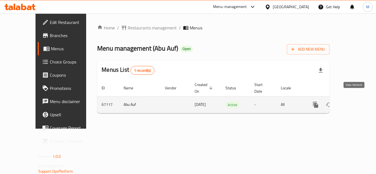
click at [359, 98] on link "enhanced table" at bounding box center [355, 104] width 13 height 13
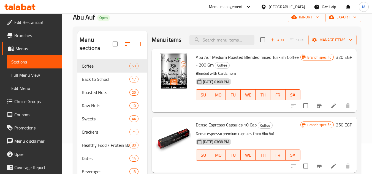
scroll to position [55, 0]
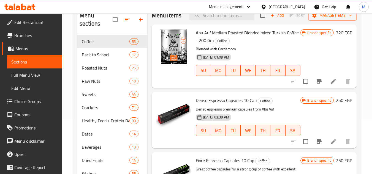
click at [360, 86] on div "Menu sections Coffee 53 Back to School 17 Roasted Nuts 25 Raw Nuts 10 Sweets 44…" at bounding box center [217, 120] width 288 height 237
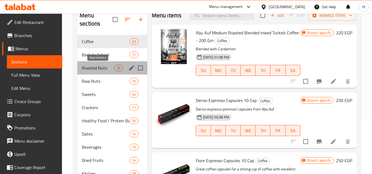
click at [94, 66] on span "Roasted Nuts" at bounding box center [98, 68] width 32 height 7
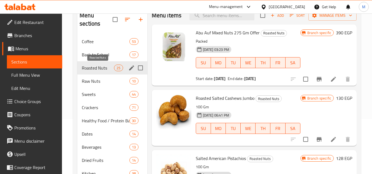
click at [94, 66] on span "Roasted Nuts" at bounding box center [98, 68] width 32 height 7
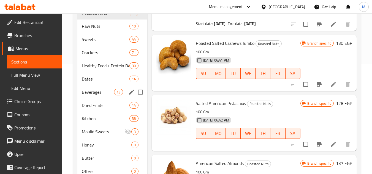
scroll to position [132, 0]
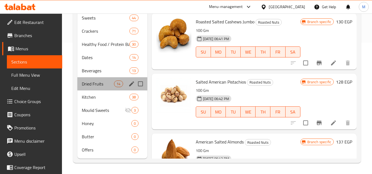
click at [96, 80] on div "Dried Fruits 14" at bounding box center [112, 83] width 70 height 13
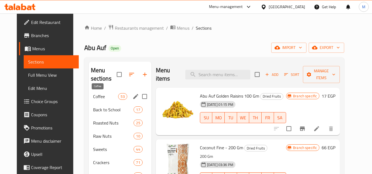
click at [97, 96] on span "Coffee" at bounding box center [105, 96] width 25 height 7
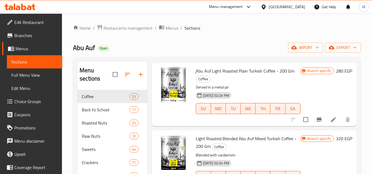
scroll to position [165, 0]
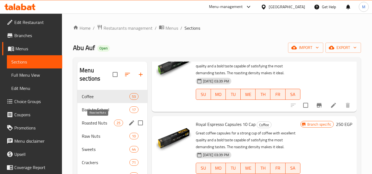
click at [89, 122] on span "Roasted Nuts" at bounding box center [98, 123] width 32 height 7
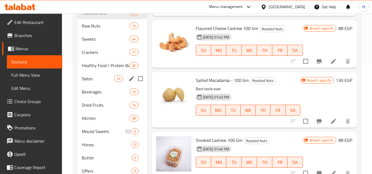
scroll to position [76, 0]
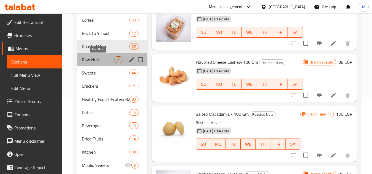
click at [100, 57] on span "Raw Nuts" at bounding box center [98, 59] width 32 height 7
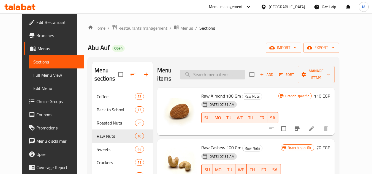
click at [212, 77] on input "search" at bounding box center [212, 75] width 65 height 10
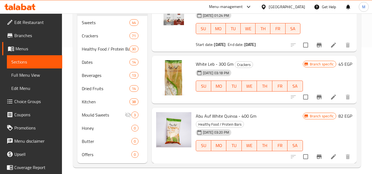
scroll to position [132, 0]
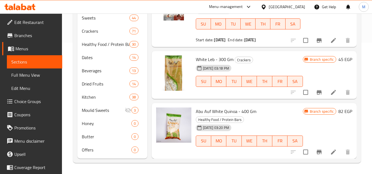
type input "white"
click at [365, 101] on div "Home / Restaurants management / Menus / Sections Abu Auf Open import export Men…" at bounding box center [217, 28] width 310 height 292
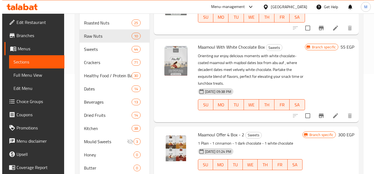
scroll to position [0, 0]
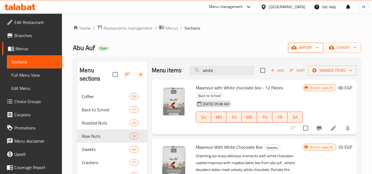
click at [319, 48] on icon "button" at bounding box center [317, 48] width 6 height 6
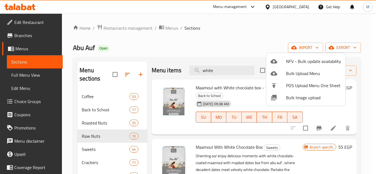
click at [290, 98] on span "Bulk Image upload" at bounding box center [313, 97] width 55 height 7
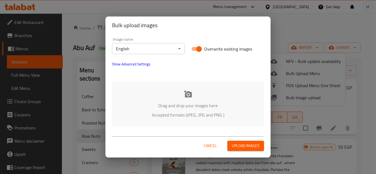
click at [151, 90] on div "Drag and drop your images here Accepted formats (JPEG, JPG and PNG )" at bounding box center [188, 104] width 152 height 45
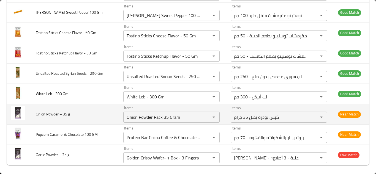
scroll to position [2676, 0]
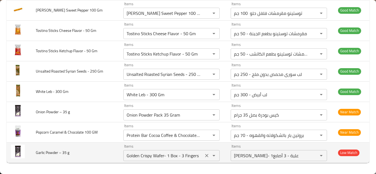
click at [148, 155] on g "Golden Crispy Wafer- 1 Box - 3 Fingers" at bounding box center [163, 156] width 77 height 8
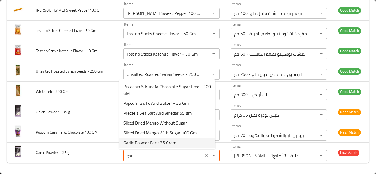
click at [153, 144] on span "Garlic Powder Pack 35 Gram" at bounding box center [149, 142] width 53 height 7
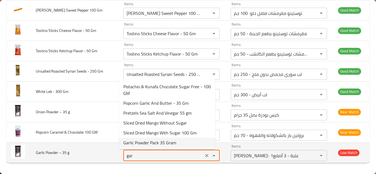
type g "Garlic Powder Pack 35 Gram"
type g-ar "كيس بودرة ثوم 35 جرام"
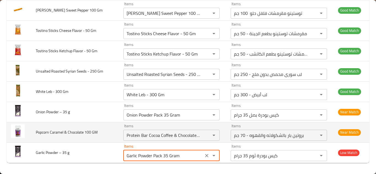
type g "Garlic Powder Pack 35 Gram"
click at [108, 134] on td "Popcorn Caramel & Chocolate 100 GM" at bounding box center [74, 132] width 87 height 20
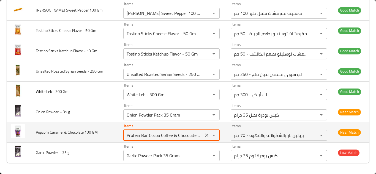
click at [145, 133] on GM "Protein Bar Cocoa Coffee & Chocolate - 70 gm" at bounding box center [163, 136] width 77 height 8
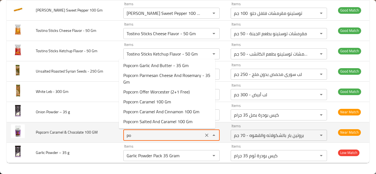
scroll to position [0, 0]
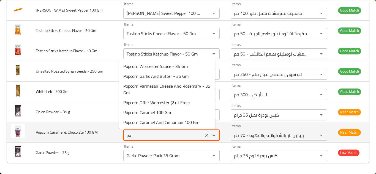
type GM "p"
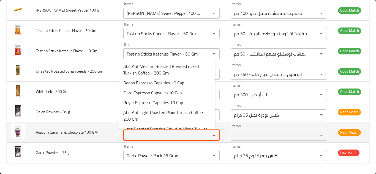
click at [75, 132] on span "Popcorn Caramel & Chocolate 100 GM" at bounding box center [67, 132] width 62 height 7
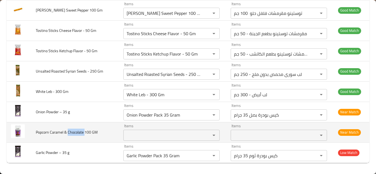
click at [75, 131] on span "Popcorn Caramel & Chocolate 100 GM" at bounding box center [67, 132] width 62 height 7
copy span "Popcorn Caramel & Chocolate 100 GM"
click at [156, 138] on GM "Items" at bounding box center [163, 136] width 77 height 8
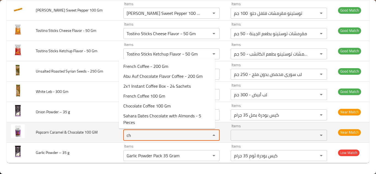
type GM "c"
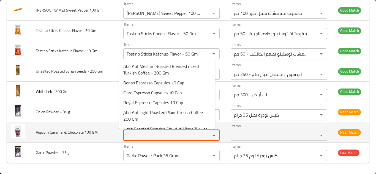
click at [108, 133] on td "Popcorn Caramel & Chocolate 100 GM" at bounding box center [74, 132] width 87 height 20
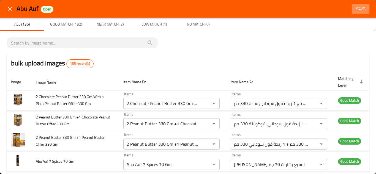
click at [356, 8] on span "Save" at bounding box center [360, 9] width 13 height 7
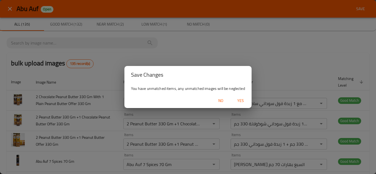
click at [240, 99] on span "Yes" at bounding box center [240, 100] width 13 height 7
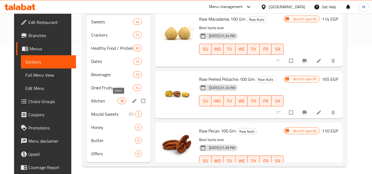
scroll to position [132, 0]
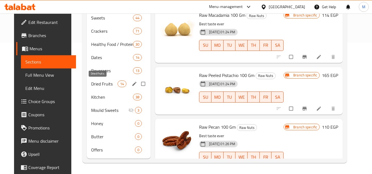
click at [91, 85] on span "Dried Fruits" at bounding box center [104, 84] width 26 height 7
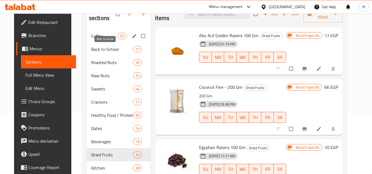
scroll to position [21, 0]
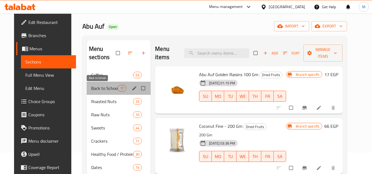
click at [96, 88] on span "Back to School" at bounding box center [104, 88] width 26 height 7
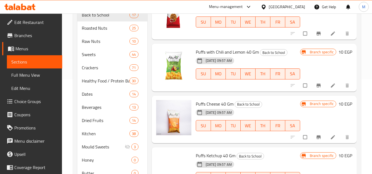
scroll to position [132, 0]
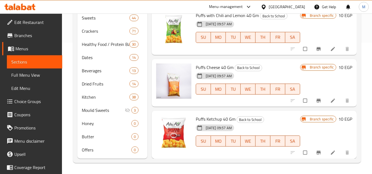
click at [363, 38] on div "Home / Restaurants management / Menus / Sections Abu Auf Open import export Men…" at bounding box center [217, 28] width 310 height 292
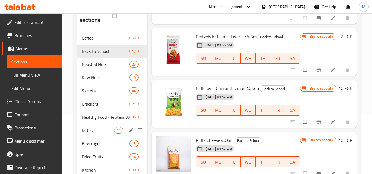
scroll to position [49, 0]
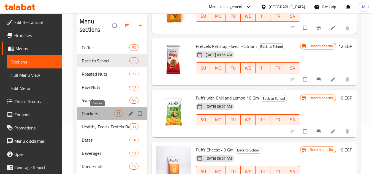
click at [101, 112] on span "Crackers" at bounding box center [98, 113] width 32 height 7
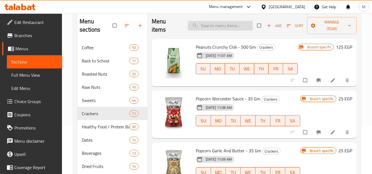
click at [209, 22] on input "search" at bounding box center [220, 26] width 65 height 10
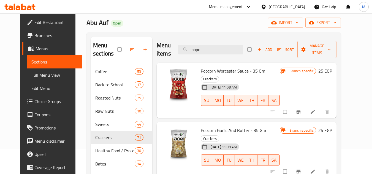
scroll to position [21, 0]
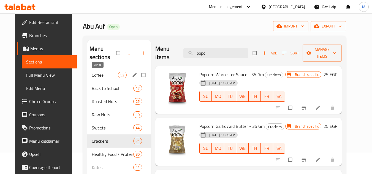
type input "popc"
click at [103, 74] on span "Coffee" at bounding box center [105, 75] width 26 height 7
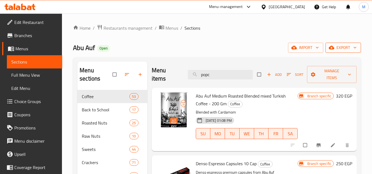
click at [353, 45] on icon "button" at bounding box center [355, 48] width 6 height 6
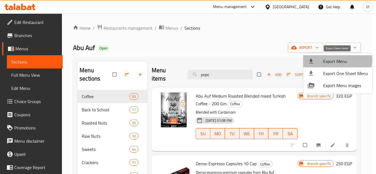
click at [330, 60] on span "Export Menu" at bounding box center [345, 61] width 45 height 7
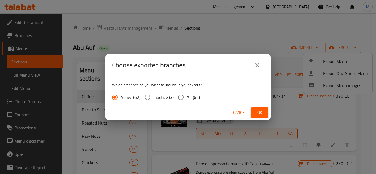
click at [258, 111] on span "Ok" at bounding box center [259, 112] width 9 height 7
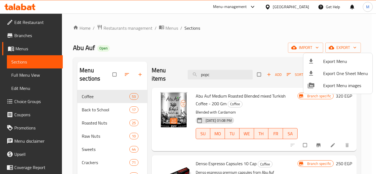
click at [95, 111] on div at bounding box center [188, 87] width 376 height 174
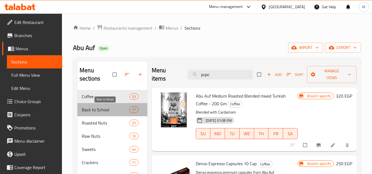
click at [95, 110] on span "Back to School" at bounding box center [106, 109] width 48 height 7
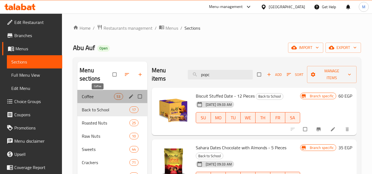
click at [100, 93] on span "Coffee" at bounding box center [98, 96] width 32 height 7
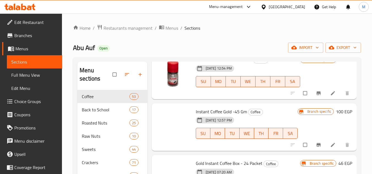
scroll to position [1045, 0]
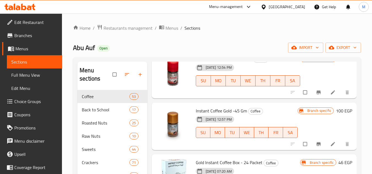
click at [30, 6] on icon at bounding box center [29, 8] width 5 height 5
